Goal: Task Accomplishment & Management: Use online tool/utility

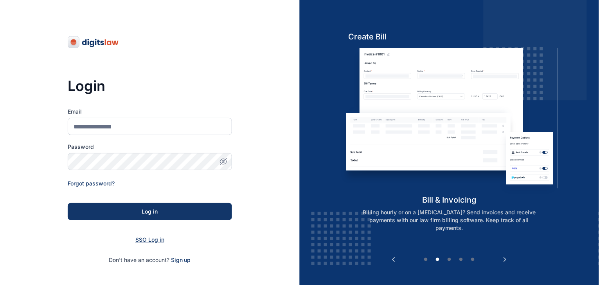
click at [152, 240] on span "SSO Log in" at bounding box center [149, 240] width 29 height 7
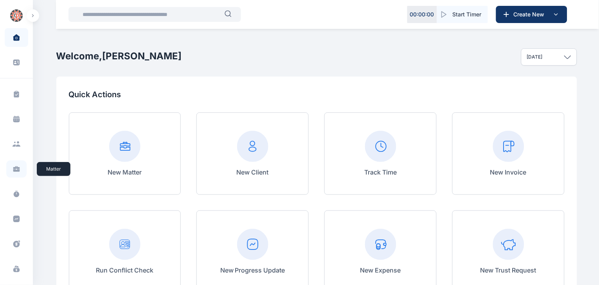
click at [14, 171] on icon at bounding box center [16, 170] width 7 height 3
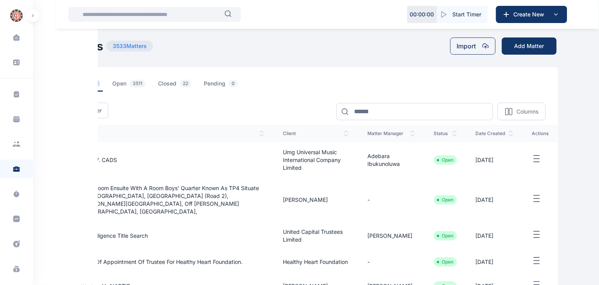
click at [14, 171] on icon at bounding box center [16, 170] width 7 height 3
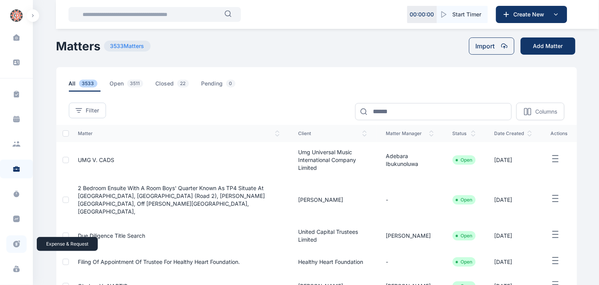
click at [17, 248] on span at bounding box center [16, 245] width 20 height 18
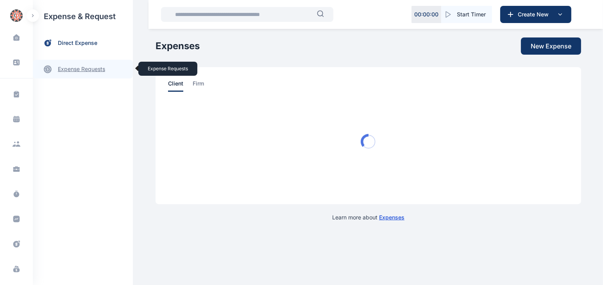
click at [75, 72] on link "expense requests expense requests" at bounding box center [83, 69] width 100 height 19
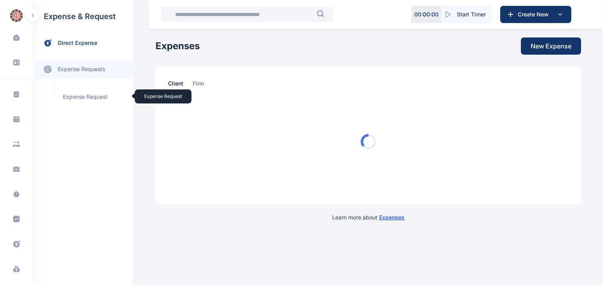
click at [82, 97] on span "Expense Request Expense Request" at bounding box center [93, 97] width 71 height 15
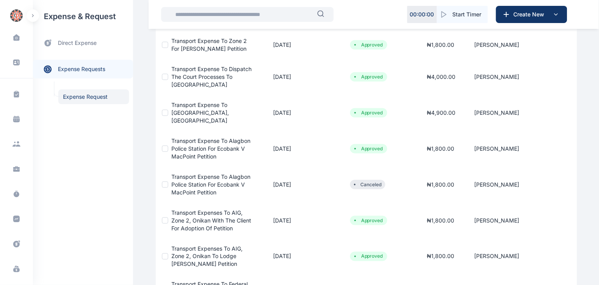
scroll to position [129, 0]
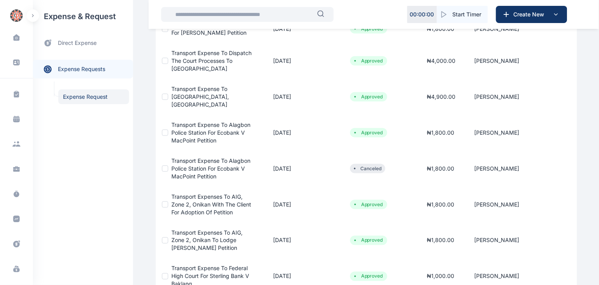
drag, startPoint x: 598, startPoint y: 143, endPoint x: 598, endPoint y: 156, distance: 12.1
click at [598, 156] on div "Dashboard dashboard Conflict-Check conflict-check Task Management task manageme…" at bounding box center [299, 161] width 599 height 581
drag, startPoint x: 598, startPoint y: 156, endPoint x: 598, endPoint y: 173, distance: 17.2
click at [598, 173] on div "Dashboard dashboard Conflict-Check conflict-check Task Management task manageme…" at bounding box center [299, 161] width 599 height 581
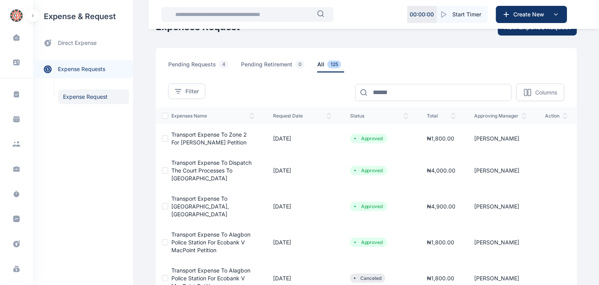
scroll to position [11, 0]
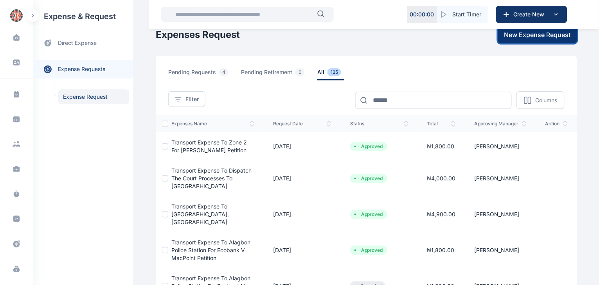
click at [543, 36] on span "New Expense Request" at bounding box center [537, 34] width 66 height 9
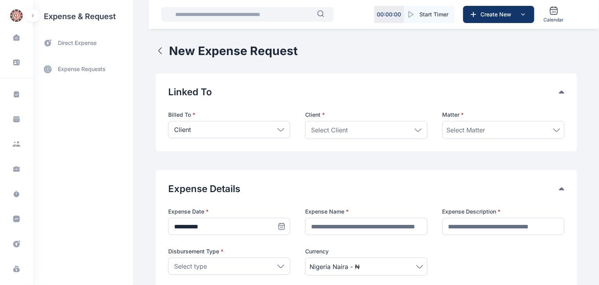
click at [159, 50] on icon "button" at bounding box center [160, 51] width 3 height 6
